Goal: Task Accomplishment & Management: Complete application form

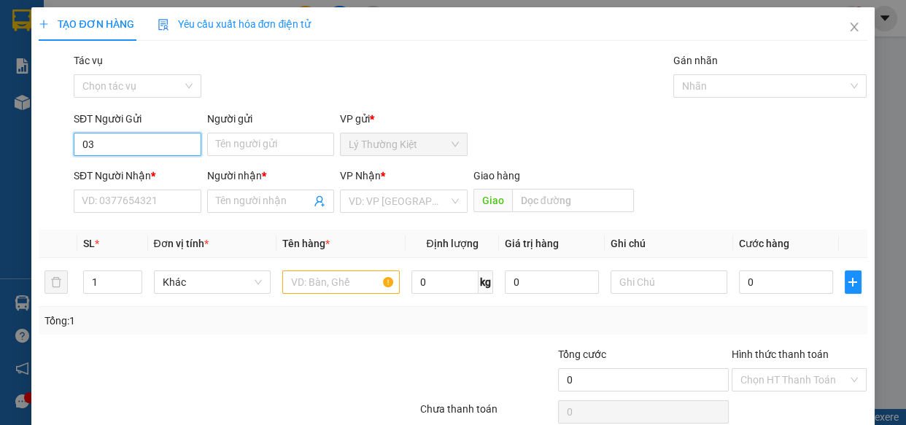
type input "0"
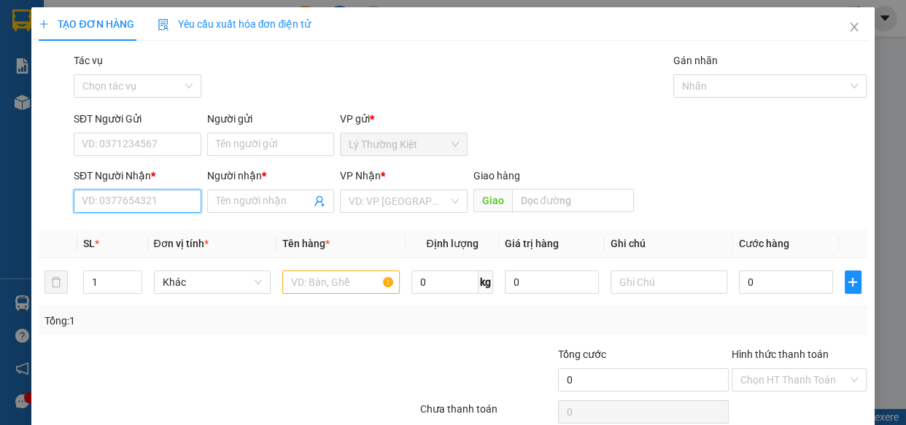
click at [146, 212] on input "SĐT Người Nhận *" at bounding box center [138, 201] width 128 height 23
click at [139, 235] on div "0343626480 - tien" at bounding box center [136, 231] width 109 height 16
type input "0343626480"
type input "tien"
type input "40.000"
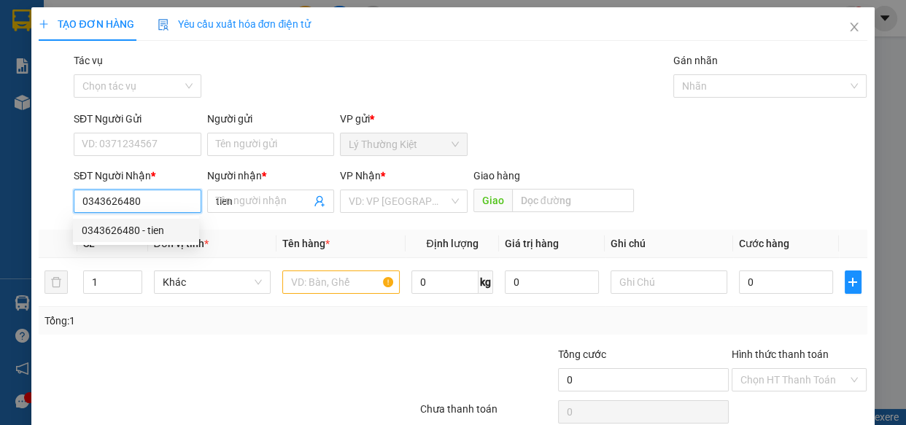
type input "40.000"
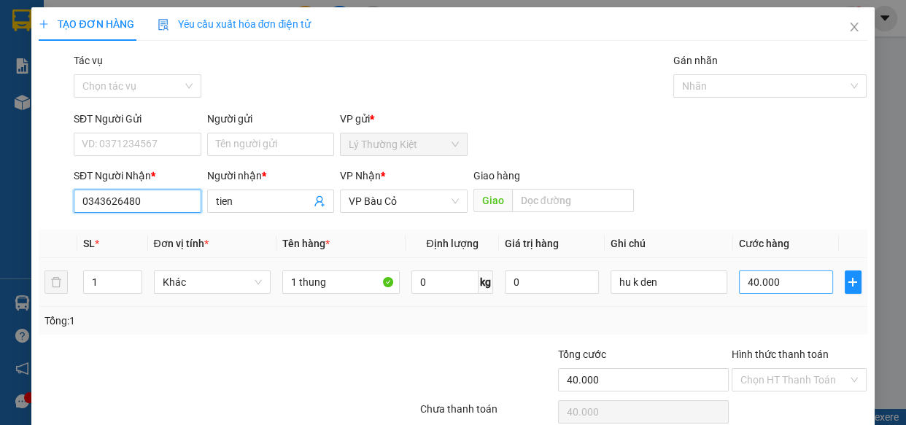
type input "0343626480"
type input "8"
type input "80"
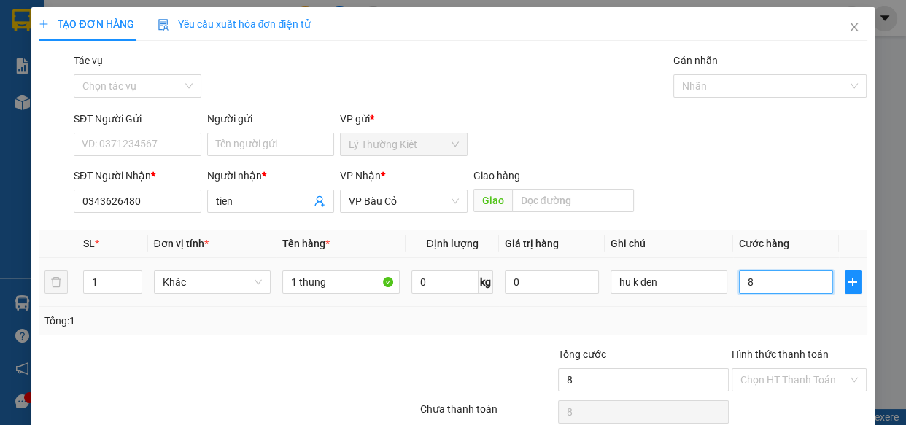
type input "80"
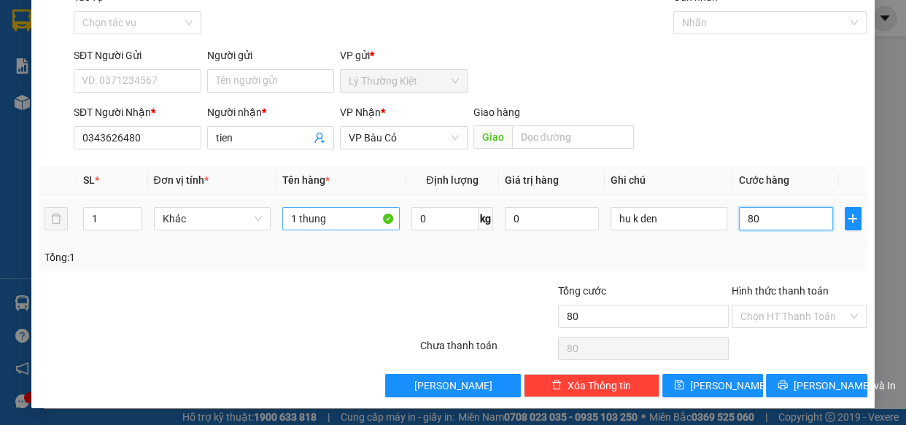
type input "80"
type input "80.000"
click at [343, 214] on input "1 thung" at bounding box center [340, 218] width 117 height 23
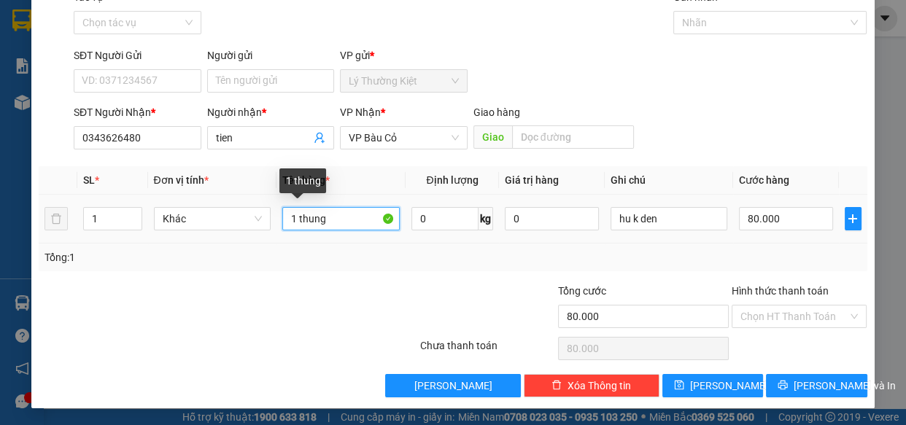
click at [343, 214] on input "1 thung" at bounding box center [340, 218] width 117 height 23
type input "2 bao"
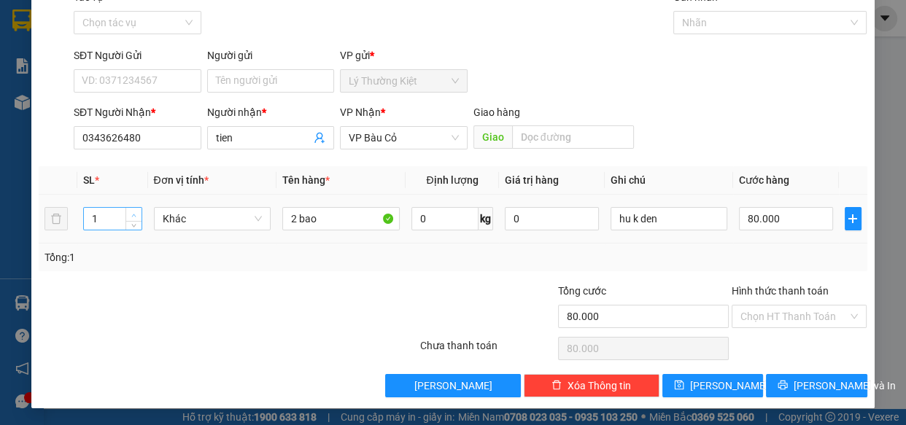
type input "2"
click at [135, 212] on span "up" at bounding box center [134, 215] width 9 height 9
click at [798, 220] on input "80.000" at bounding box center [786, 218] width 94 height 23
type input "2"
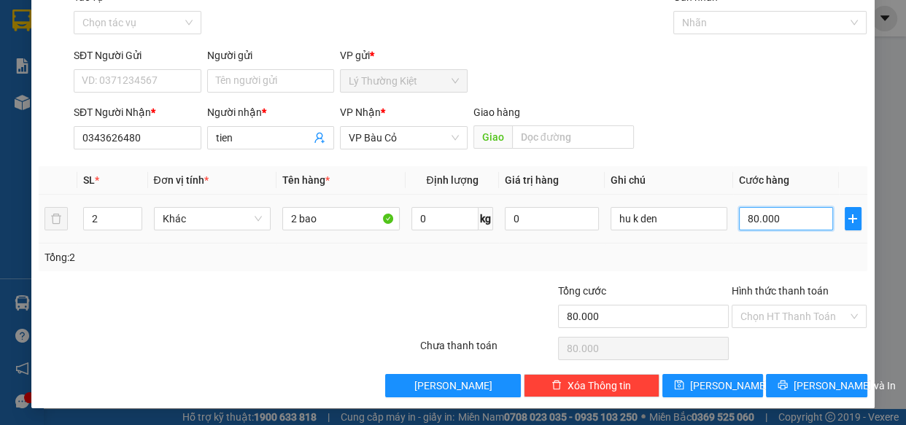
type input "2"
type input "0"
type input "1"
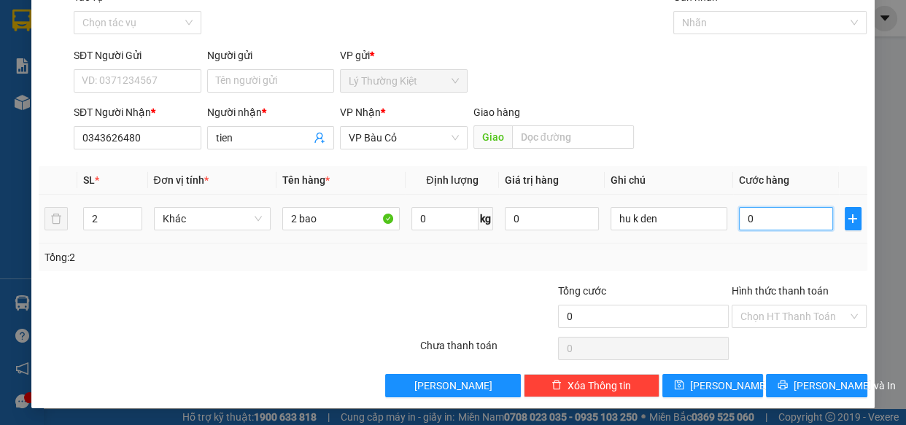
type input "1"
click at [788, 220] on input "01" at bounding box center [786, 218] width 94 height 23
type input "1"
type input "10"
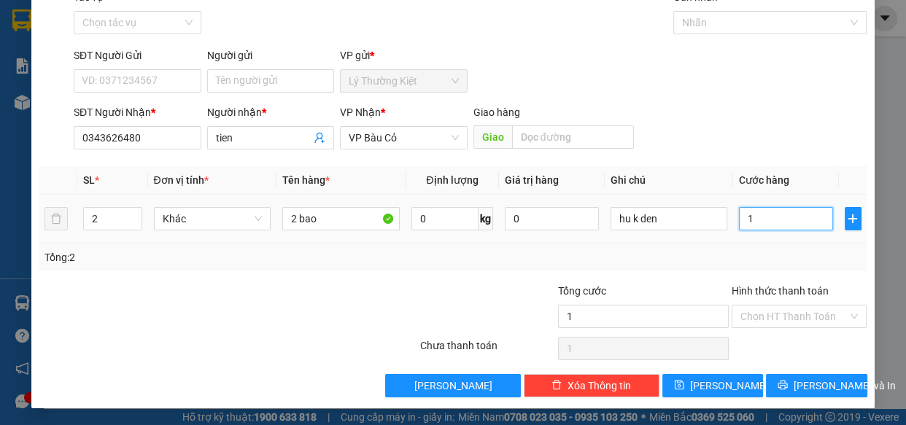
type input "10"
type input "100"
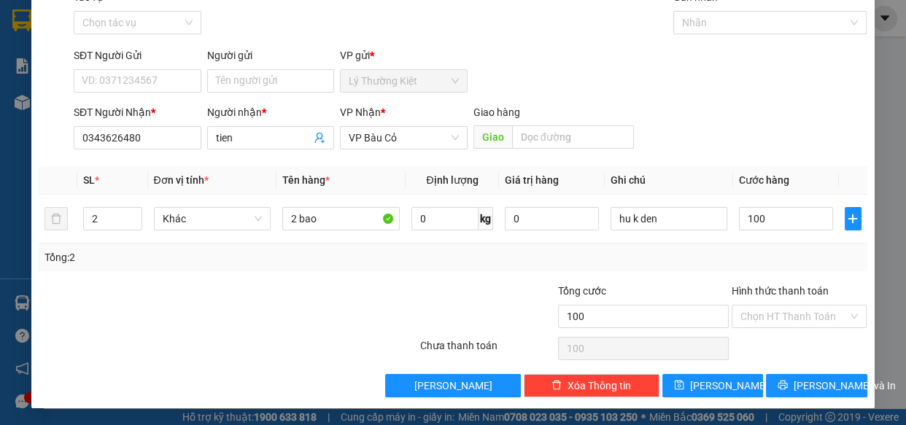
type input "100.000"
click at [779, 139] on div "SĐT Người Nhận * 0343626480 Người nhận * tien VP Nhận * VP Bàu Cỏ Giao hàng Giao" at bounding box center [471, 129] width 800 height 51
drag, startPoint x: 822, startPoint y: 390, endPoint x: 814, endPoint y: 390, distance: 8.1
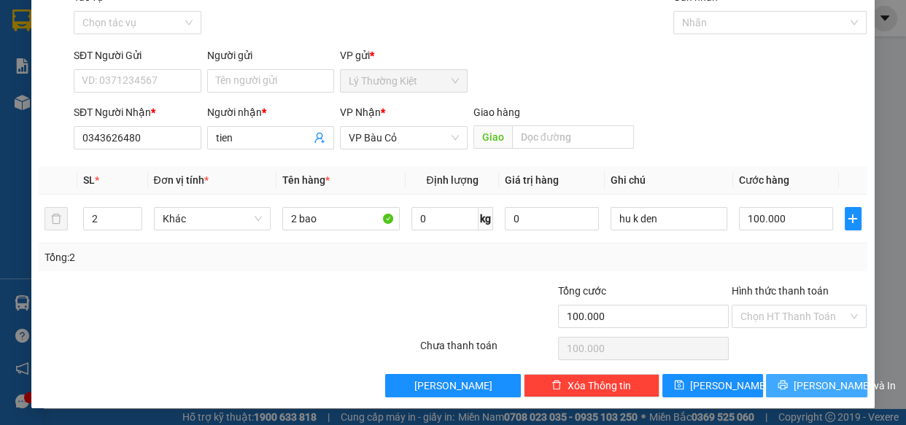
click at [822, 392] on span "[PERSON_NAME] và In" at bounding box center [845, 386] width 102 height 16
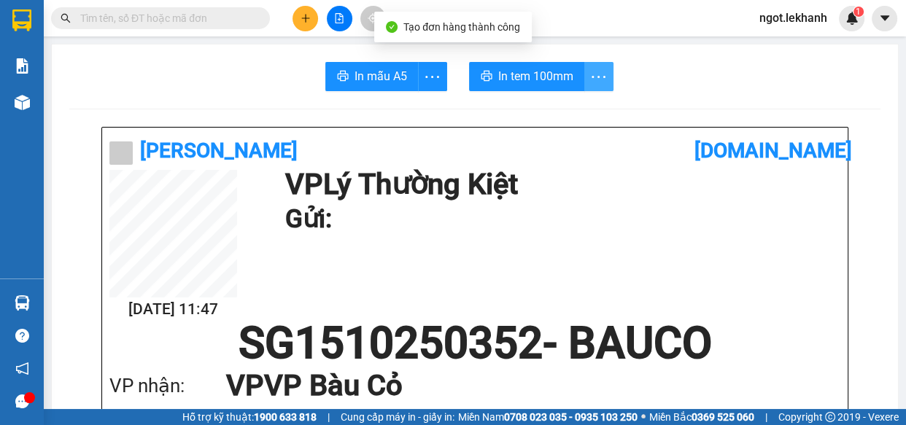
click at [594, 69] on icon "more" at bounding box center [599, 77] width 18 height 18
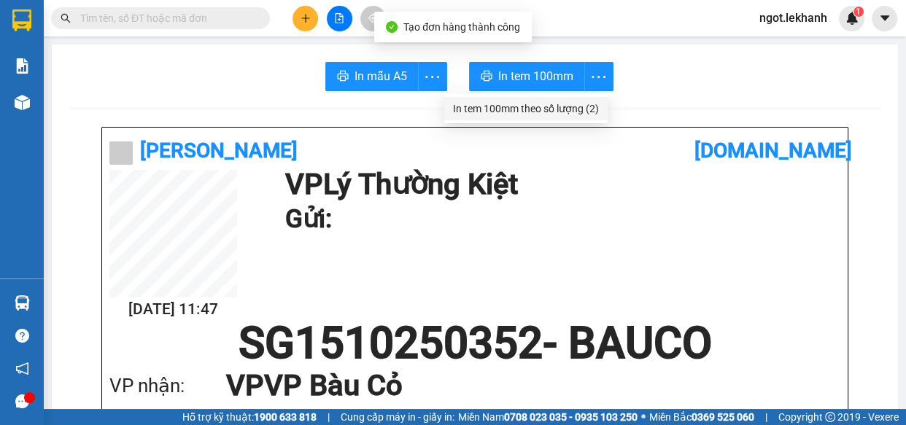
click at [582, 103] on div "In tem 100mm theo số lượng (2)" at bounding box center [526, 109] width 146 height 16
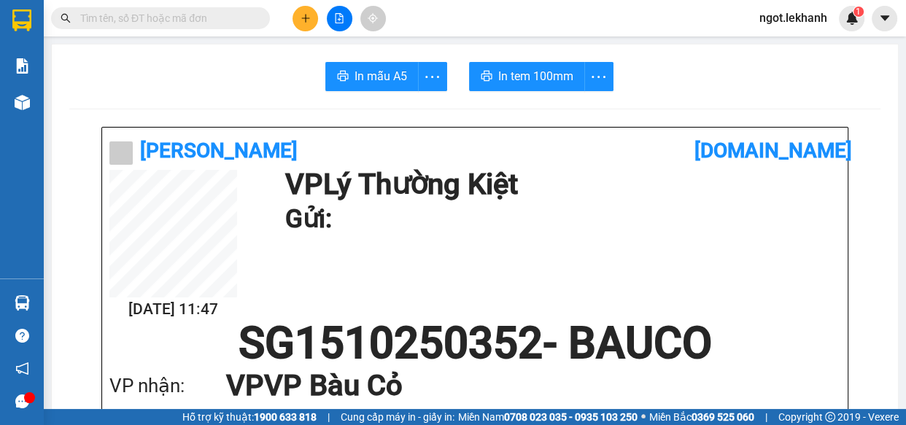
click at [308, 7] on button at bounding box center [306, 19] width 26 height 26
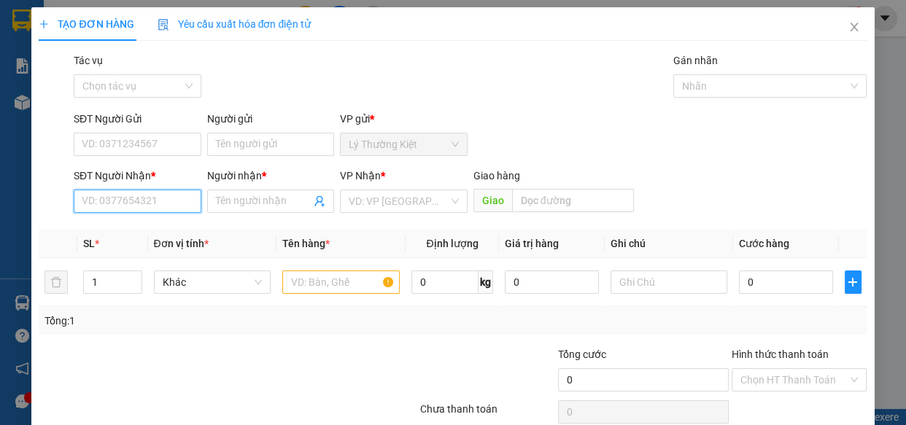
click at [141, 204] on input "SĐT Người Nhận *" at bounding box center [138, 201] width 128 height 23
click at [169, 229] on div "0395306506 - vy" at bounding box center [136, 231] width 109 height 16
type input "0395306506"
type input "vy"
type input "100.000"
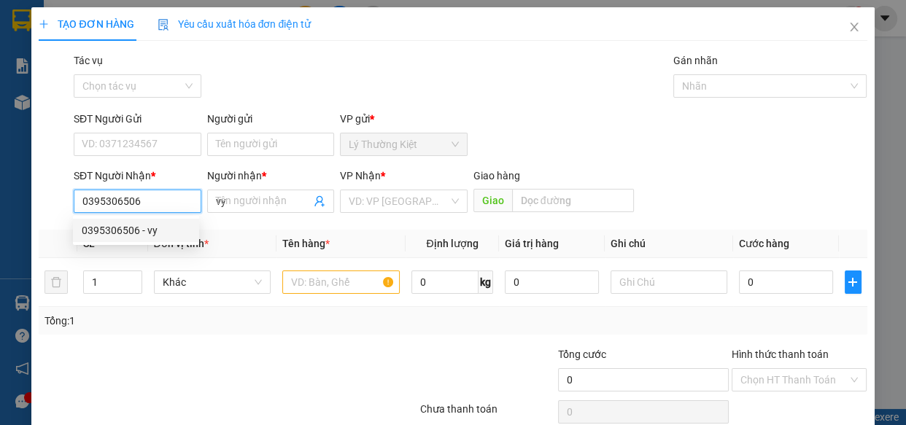
type input "100.000"
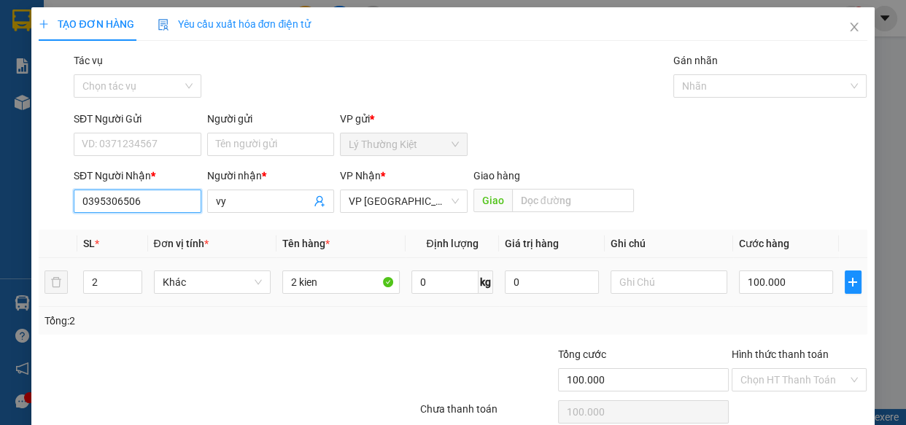
scroll to position [63, 0]
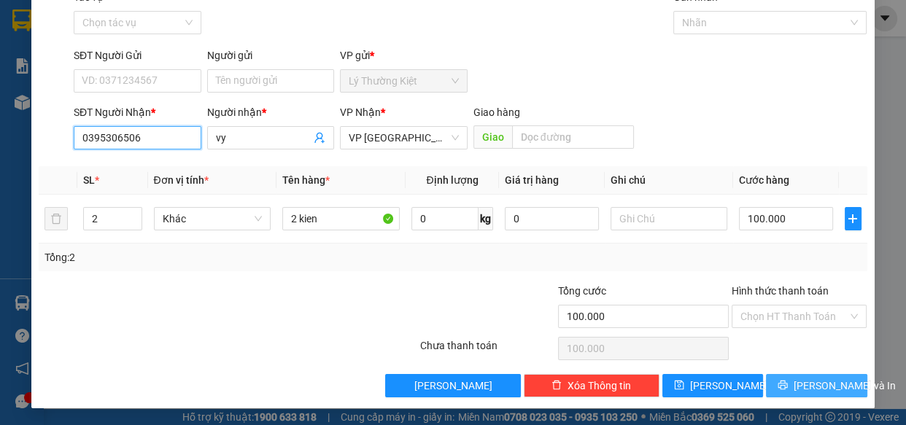
type input "0395306506"
click at [847, 379] on button "[PERSON_NAME] và In" at bounding box center [816, 385] width 101 height 23
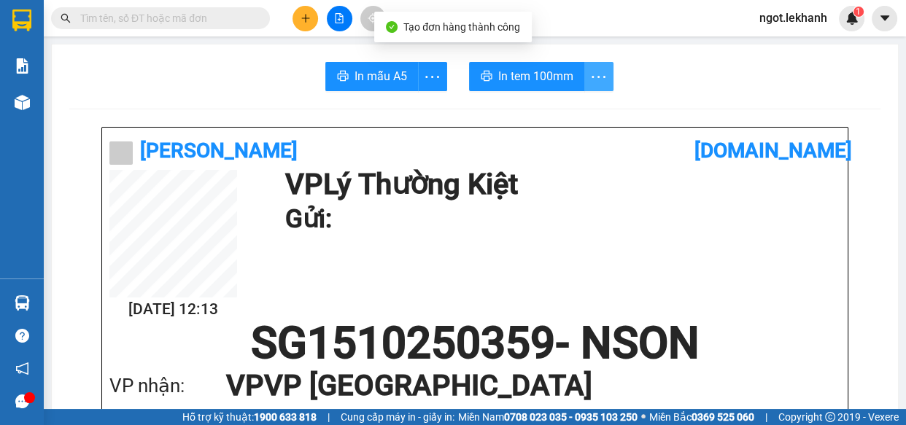
click at [594, 72] on icon "more" at bounding box center [599, 77] width 18 height 18
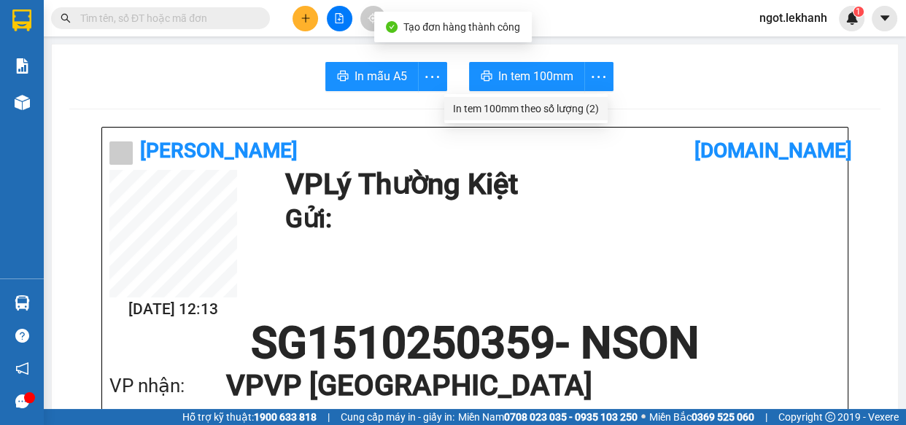
click at [579, 108] on div "In tem 100mm theo số lượng (2)" at bounding box center [526, 109] width 146 height 16
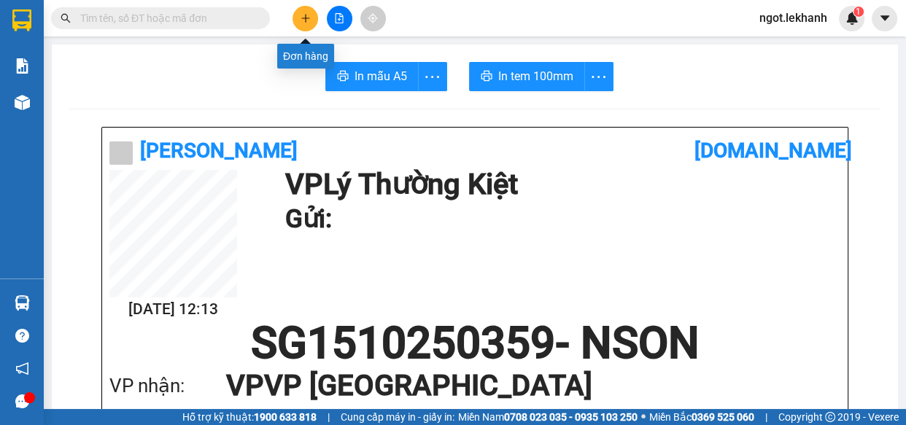
click at [312, 19] on button at bounding box center [306, 19] width 26 height 26
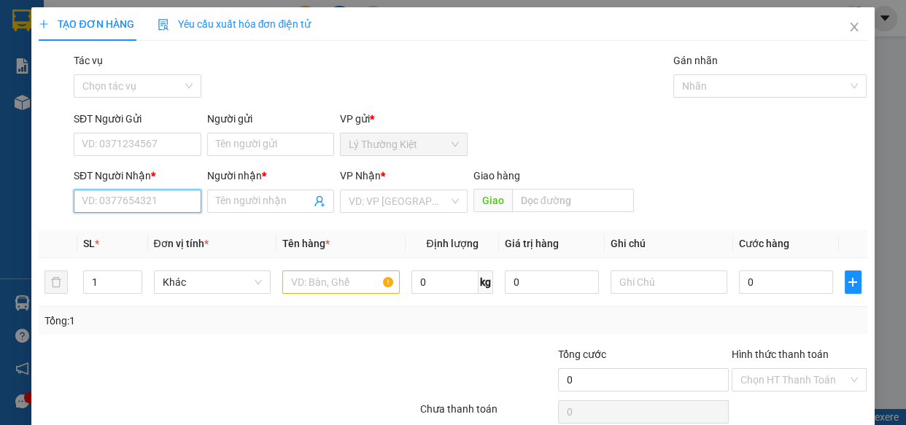
click at [98, 204] on input "SĐT Người Nhận *" at bounding box center [138, 201] width 128 height 23
click at [142, 234] on div "0792989828 - chau pha" at bounding box center [136, 231] width 109 height 16
type input "0792989828"
type input "chau pha"
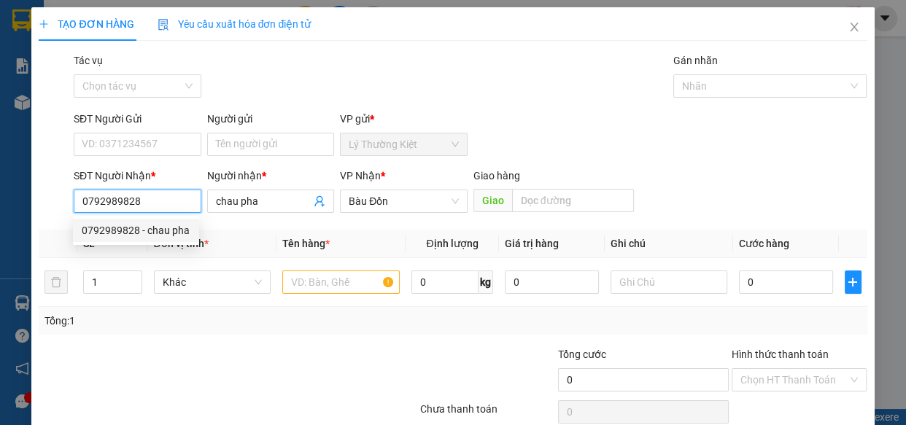
type input "100.000"
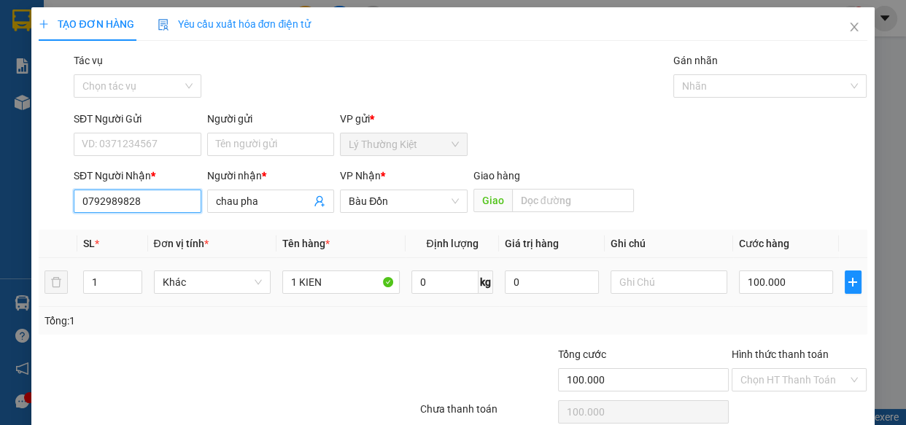
scroll to position [63, 0]
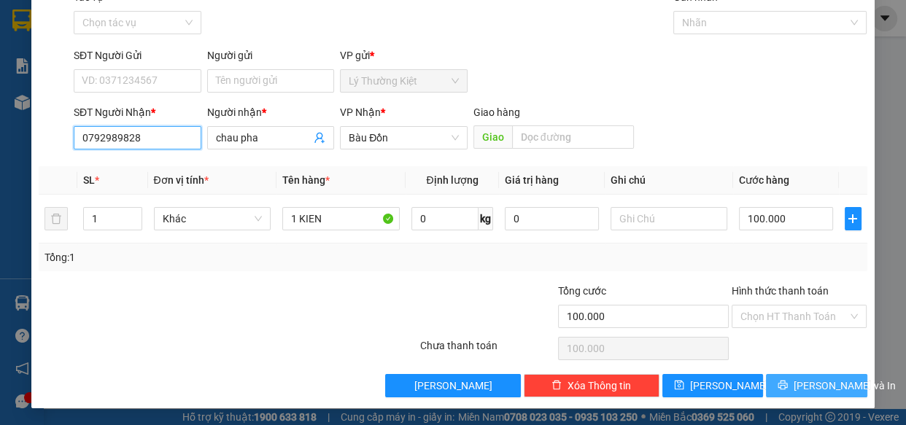
type input "0792989828"
click at [818, 374] on button "[PERSON_NAME] và In" at bounding box center [816, 385] width 101 height 23
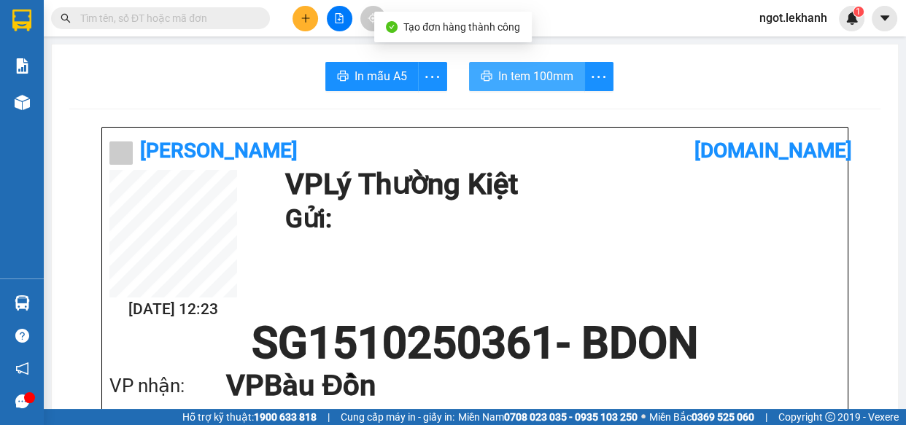
click at [552, 82] on span "In tem 100mm" at bounding box center [535, 76] width 75 height 18
